Goal: Information Seeking & Learning: Find specific fact

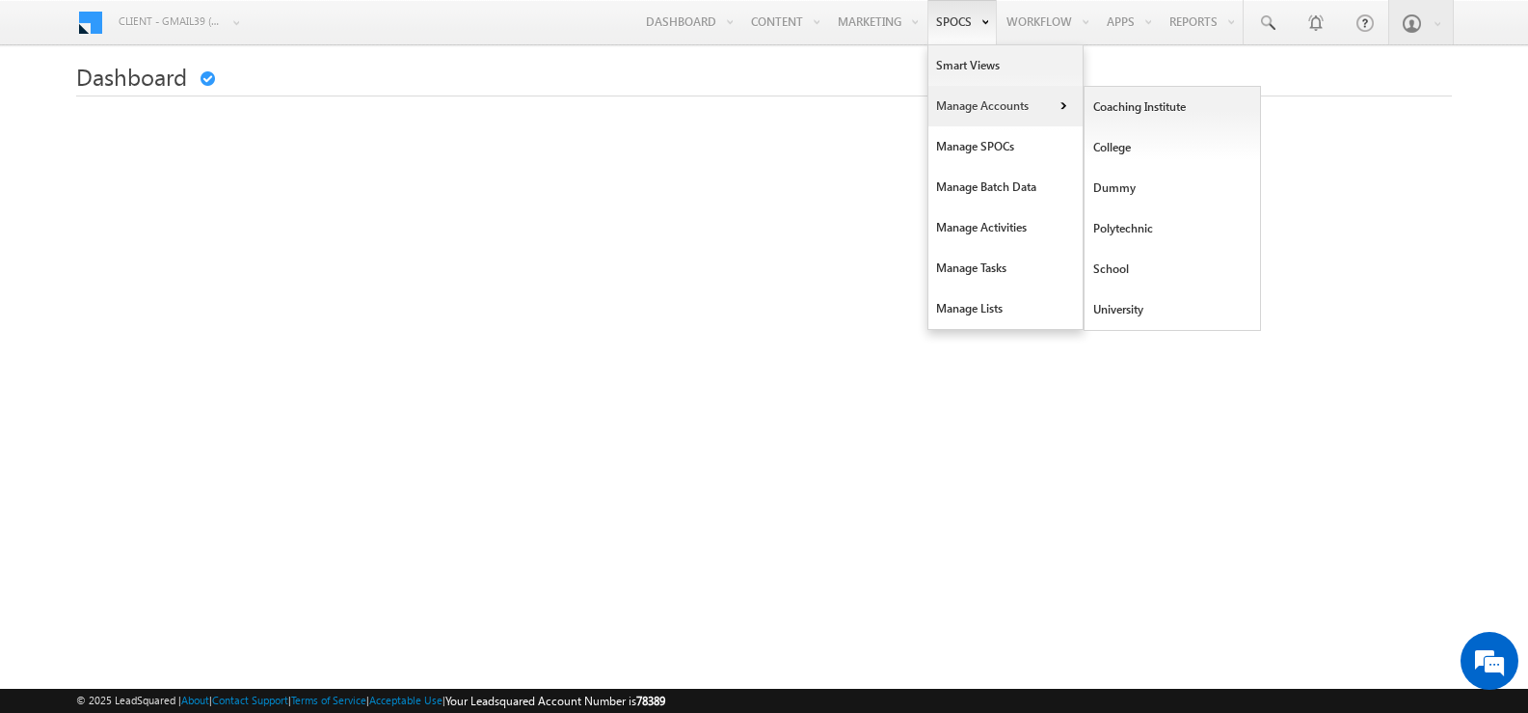
click at [973, 104] on link "Manage Accounts" at bounding box center [1006, 106] width 154 height 41
click at [971, 153] on link "Manage SPOCs" at bounding box center [1006, 146] width 154 height 41
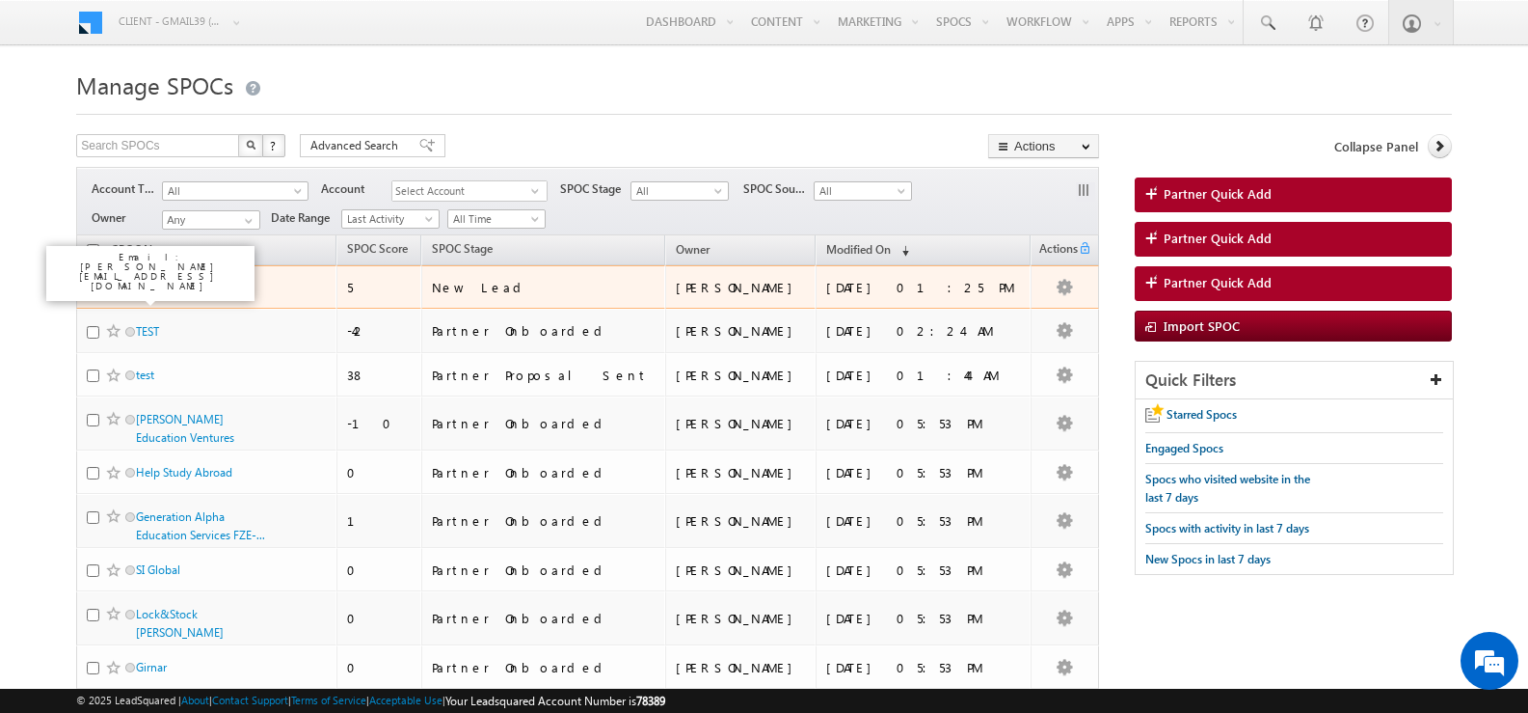
click at [148, 289] on link "test" at bounding box center [145, 287] width 18 height 14
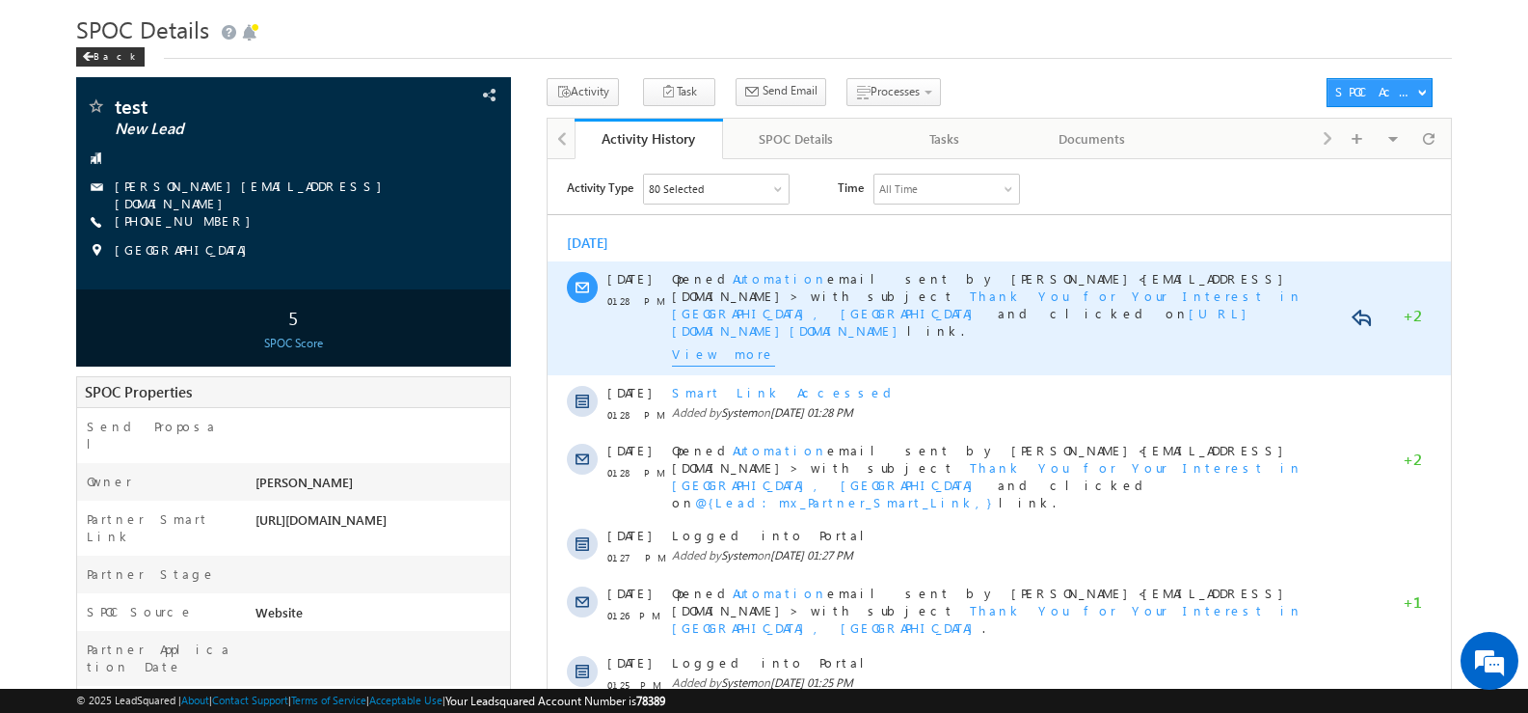
click at [1252, 286] on span "Thank You for Your Interest in [GEOGRAPHIC_DATA], [GEOGRAPHIC_DATA]" at bounding box center [986, 303] width 631 height 34
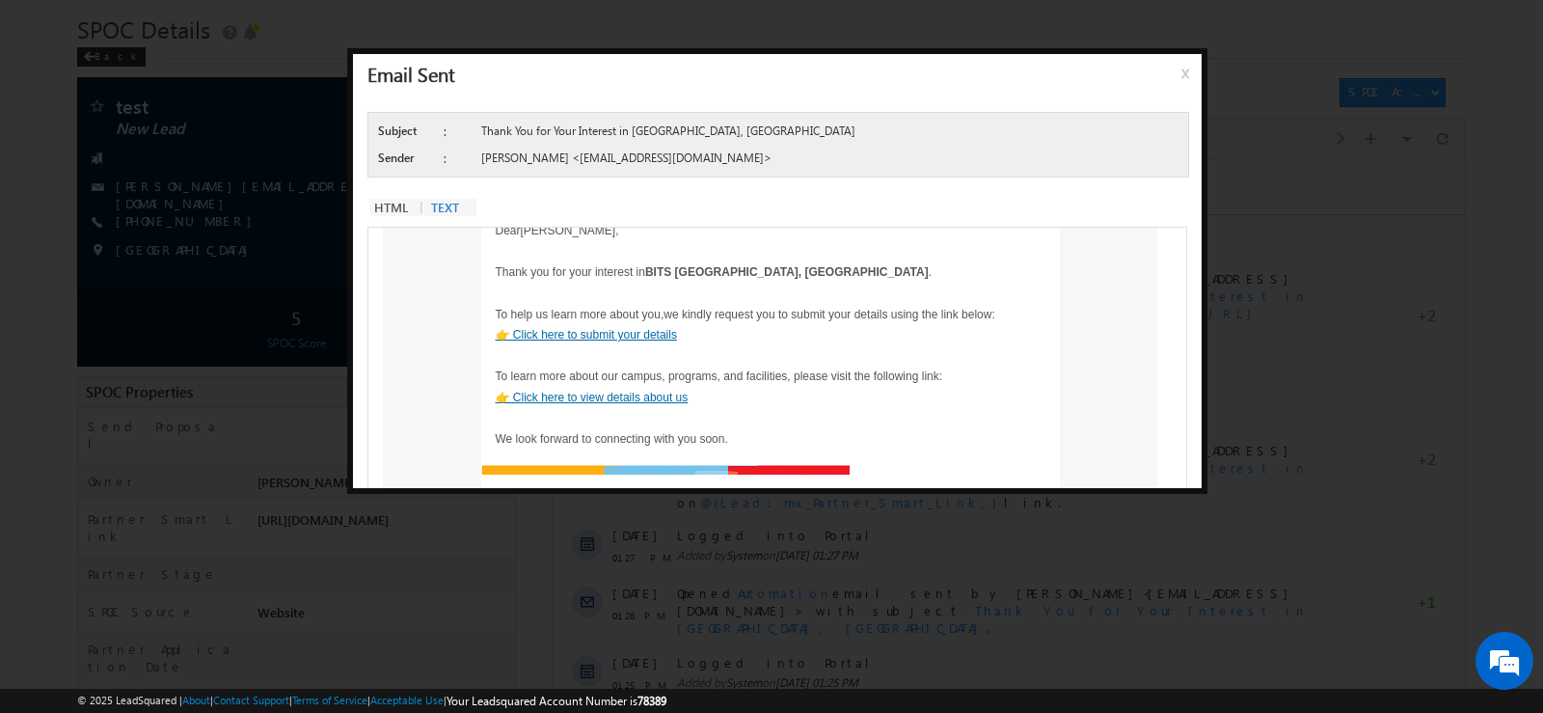
scroll to position [126, 0]
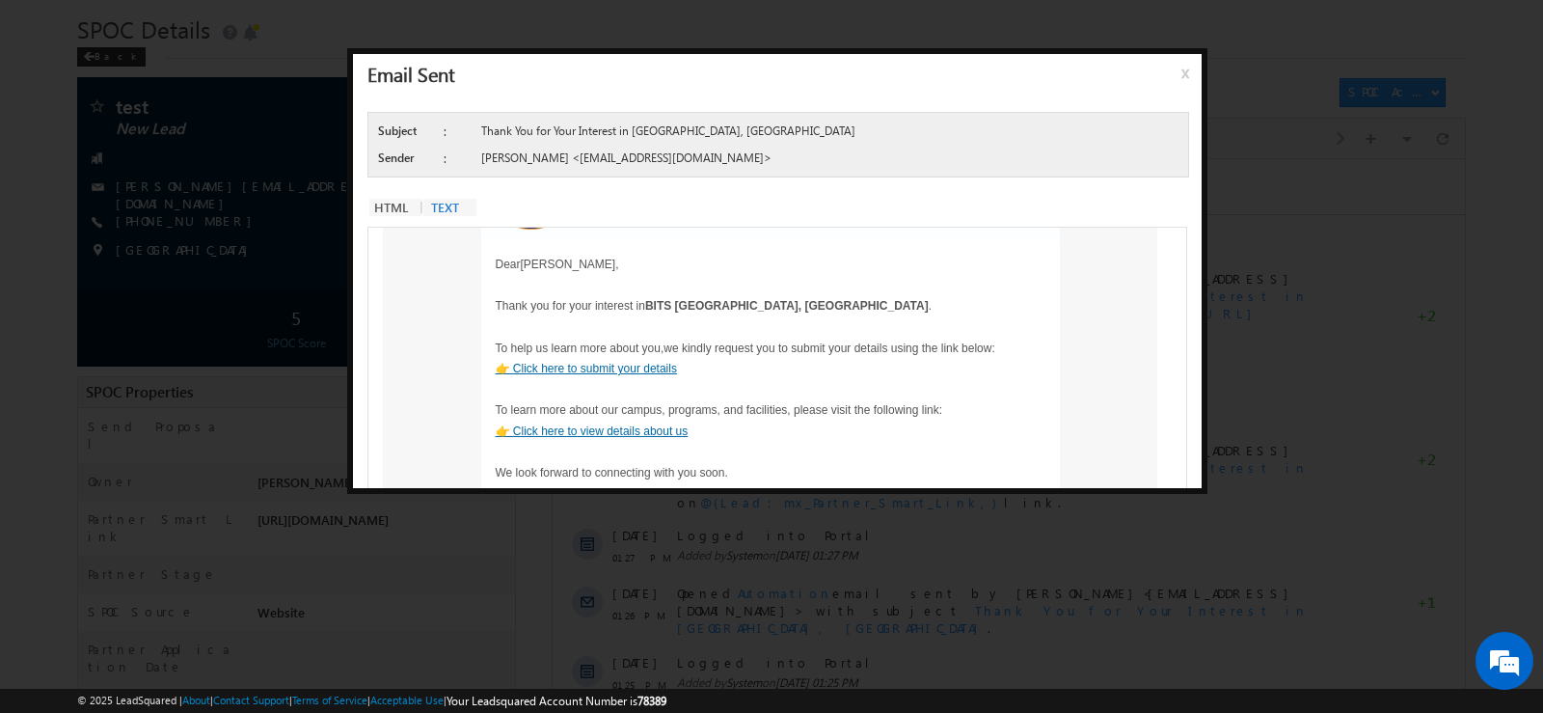
click at [1184, 72] on span "x" at bounding box center [1188, 80] width 15 height 35
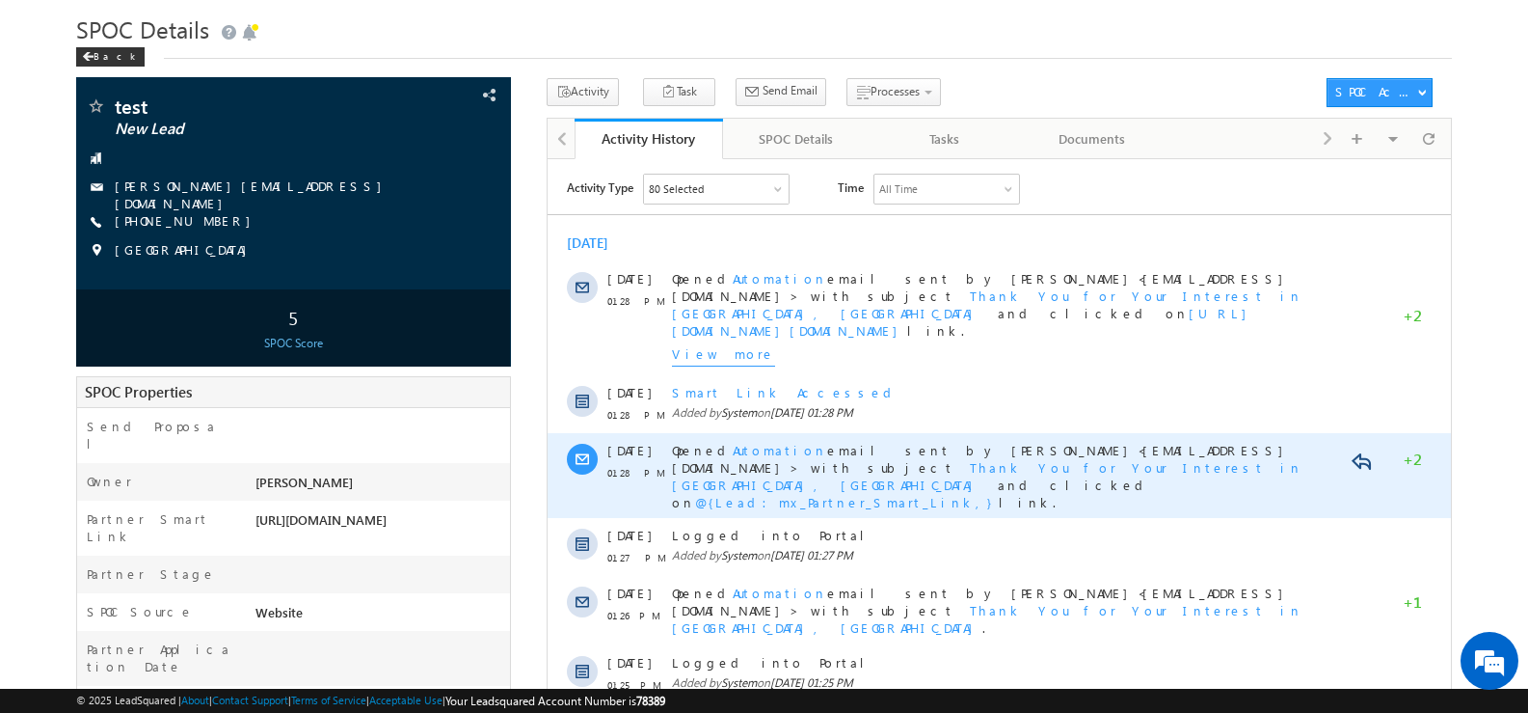
click at [1229, 458] on span "Thank You for Your Interest in [GEOGRAPHIC_DATA], [GEOGRAPHIC_DATA]" at bounding box center [986, 475] width 631 height 34
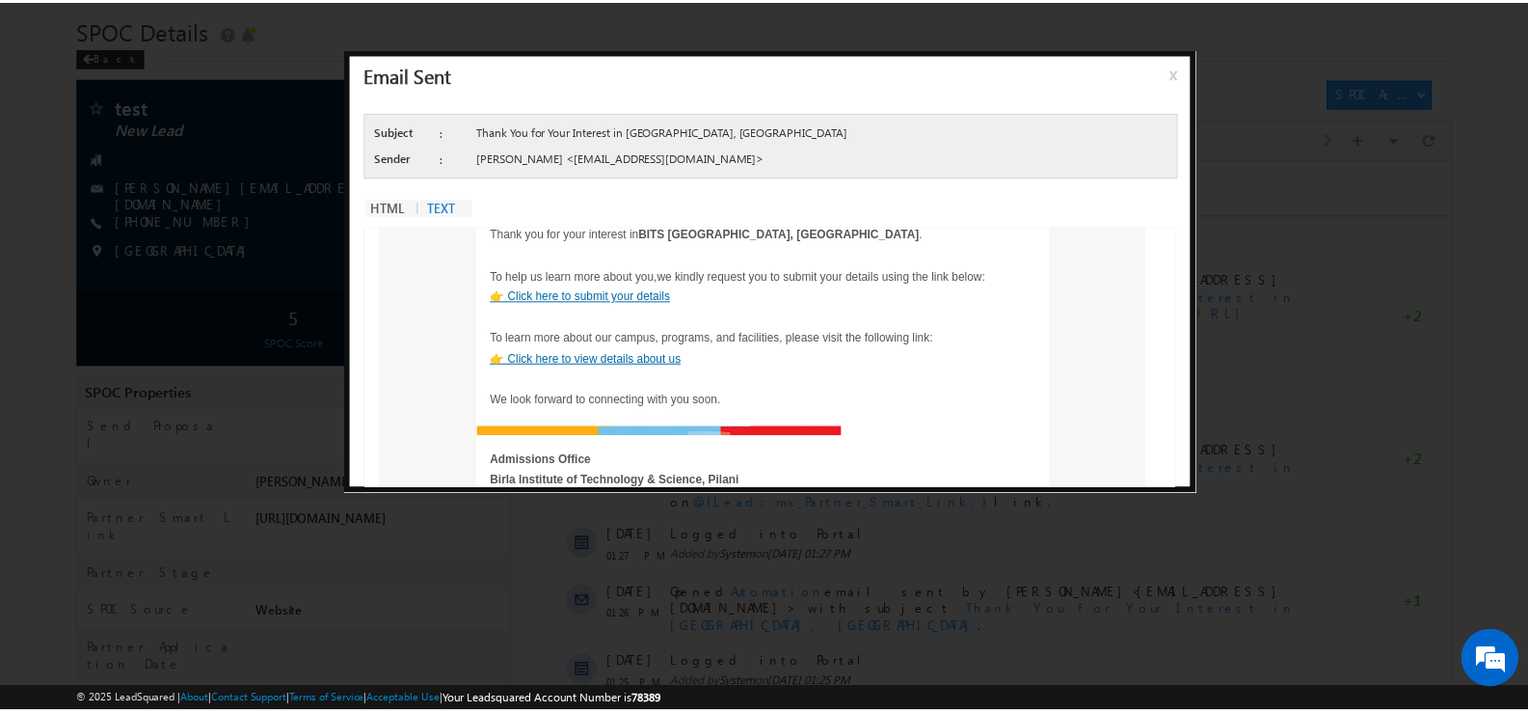
scroll to position [0, 0]
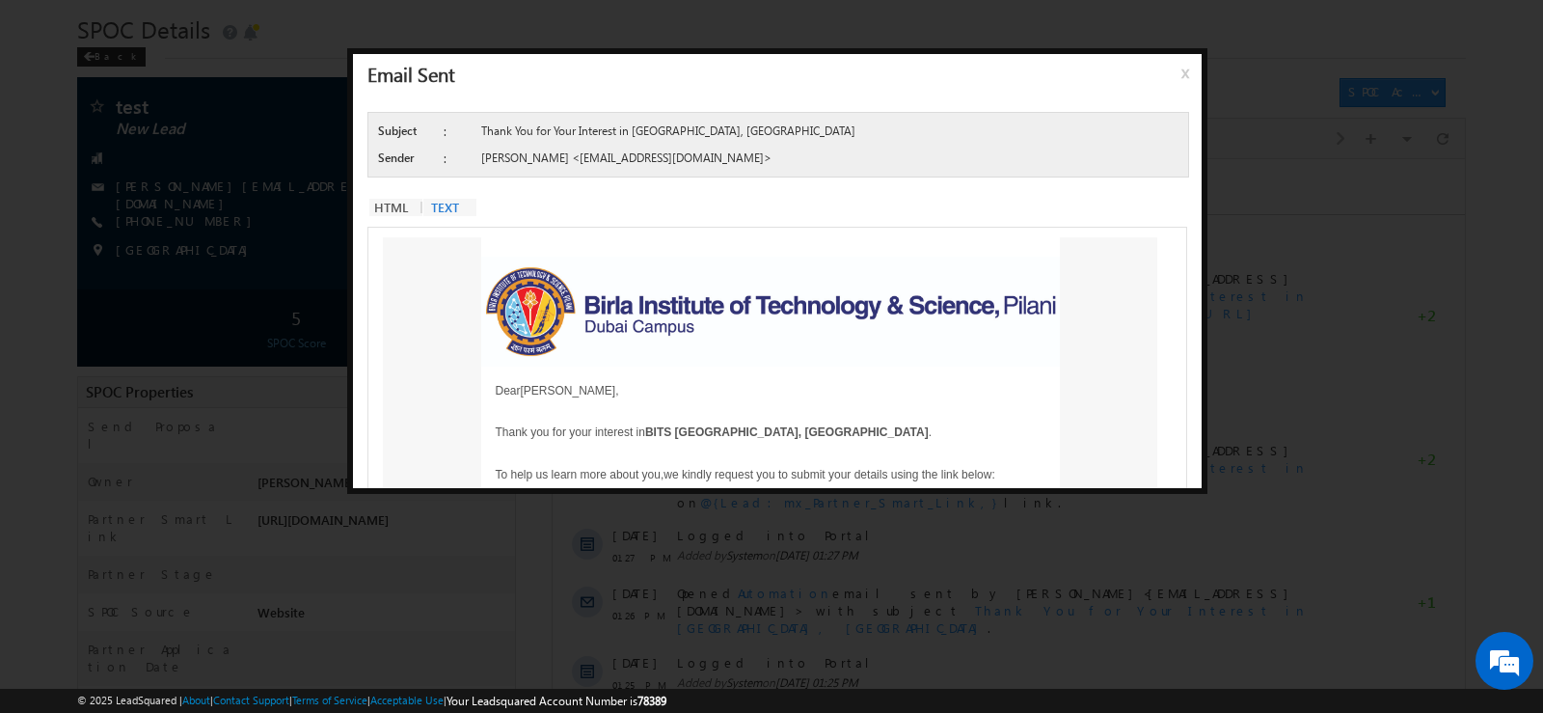
click at [1183, 67] on span "x" at bounding box center [1188, 80] width 15 height 35
